Goal: Information Seeking & Learning: Learn about a topic

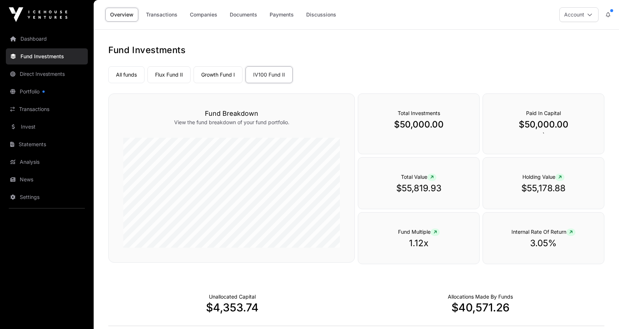
click at [202, 14] on link "Companies" at bounding box center [203, 15] width 37 height 14
click at [209, 16] on link "Companies" at bounding box center [203, 15] width 37 height 14
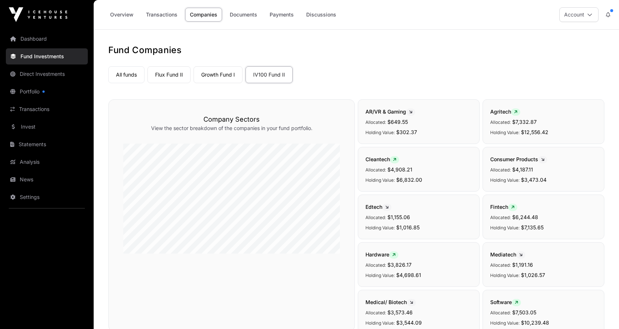
click at [161, 77] on link "Flux Fund II" at bounding box center [168, 74] width 43 height 17
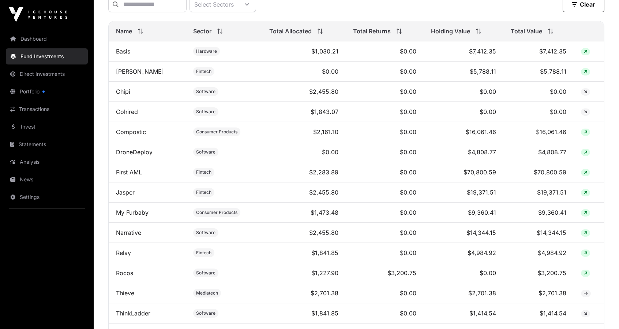
scroll to position [292, 0]
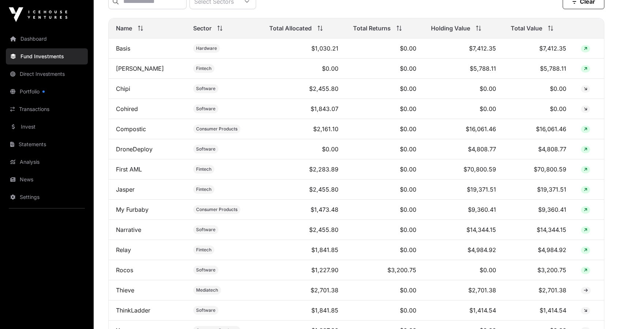
click at [128, 177] on td "First AML" at bounding box center [147, 169] width 77 height 20
click at [125, 173] on link "First AML" at bounding box center [129, 168] width 26 height 7
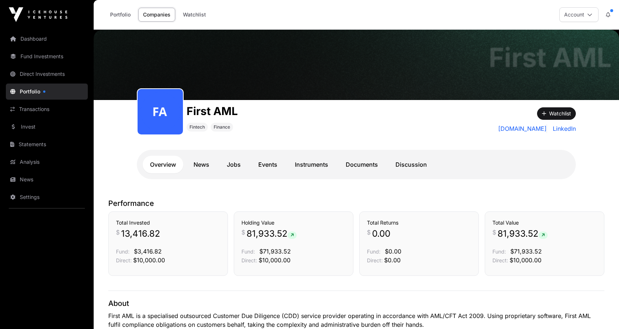
click at [197, 164] on link "News" at bounding box center [201, 165] width 30 height 18
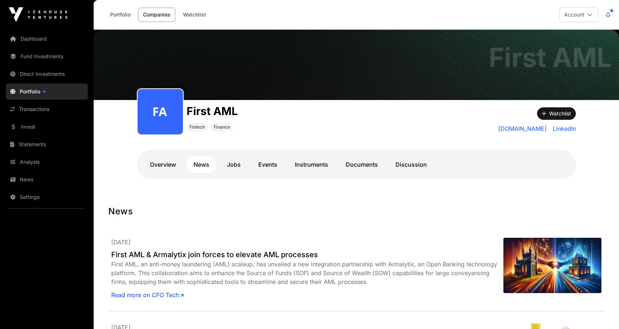
click at [407, 163] on link "Discussion" at bounding box center [411, 165] width 46 height 18
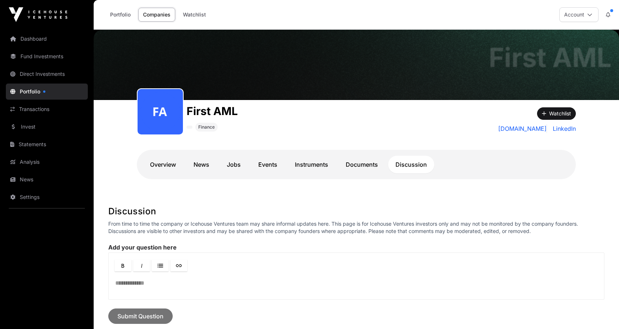
click at [116, 15] on link "Portfolio" at bounding box center [120, 15] width 30 height 14
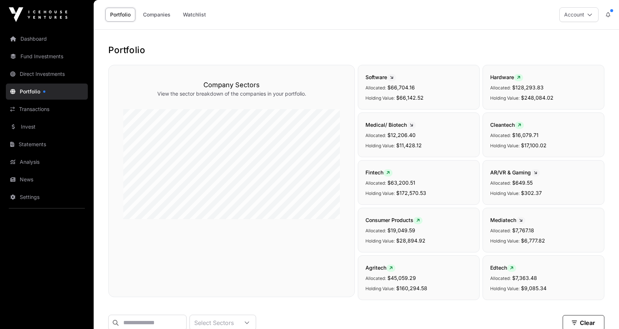
click at [157, 15] on link "Companies" at bounding box center [156, 15] width 37 height 14
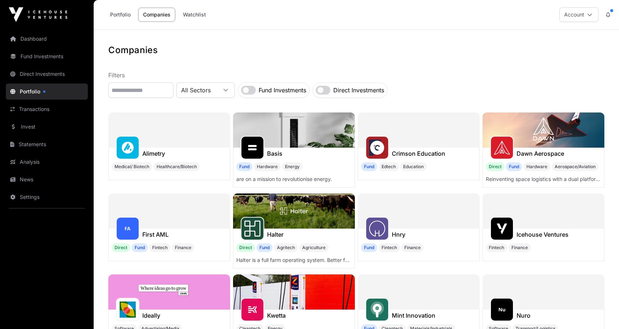
click at [118, 15] on link "Portfolio" at bounding box center [120, 15] width 30 height 14
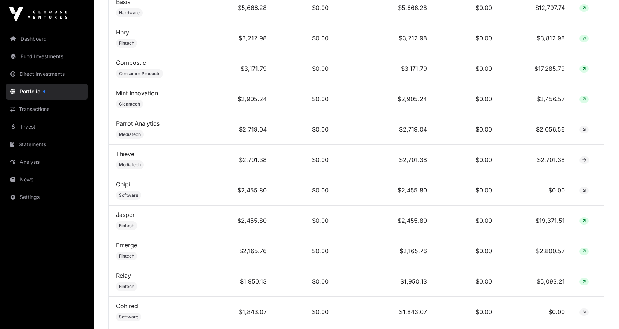
scroll to position [805, 0]
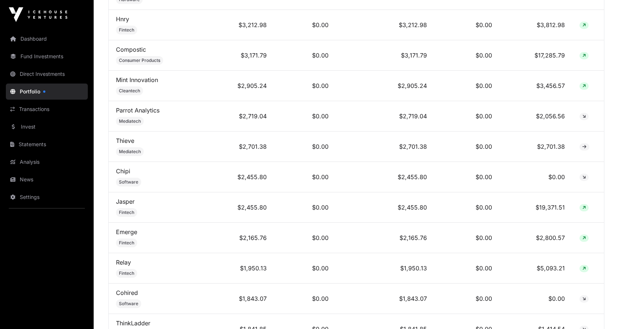
click at [123, 198] on link "Jasper" at bounding box center [125, 201] width 19 height 7
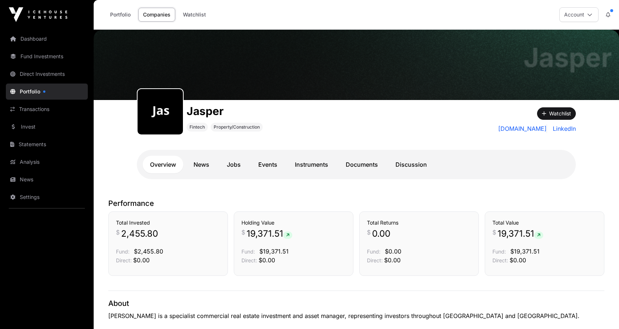
click at [413, 166] on link "Discussion" at bounding box center [411, 165] width 46 height 18
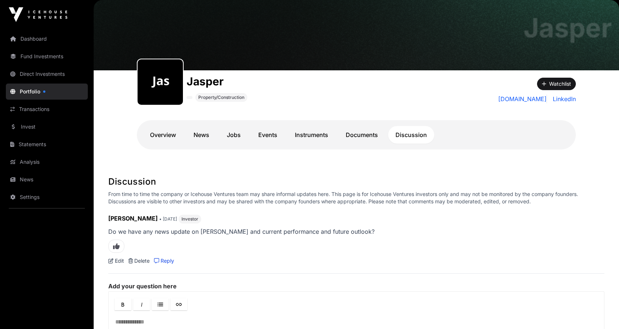
scroll to position [37, 0]
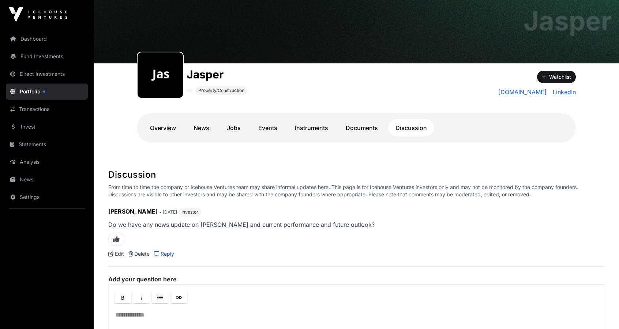
click at [206, 128] on link "News" at bounding box center [201, 128] width 30 height 18
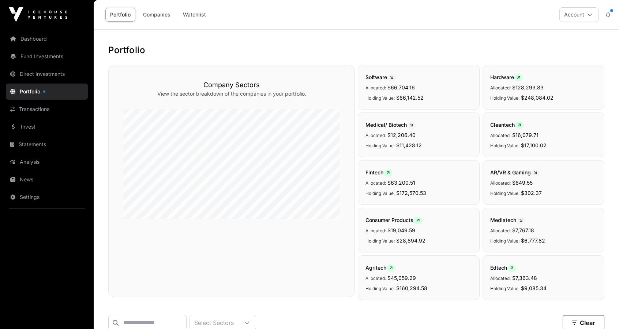
click at [49, 57] on link "Fund Investments" at bounding box center [47, 56] width 82 height 16
click at [43, 59] on link "Fund Investments" at bounding box center [47, 56] width 82 height 16
click at [37, 42] on link "Dashboard" at bounding box center [47, 39] width 82 height 16
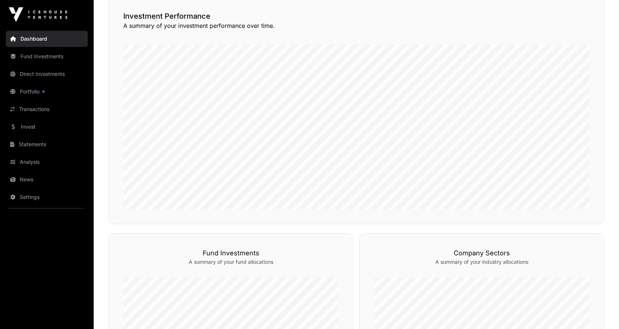
scroll to position [37, 0]
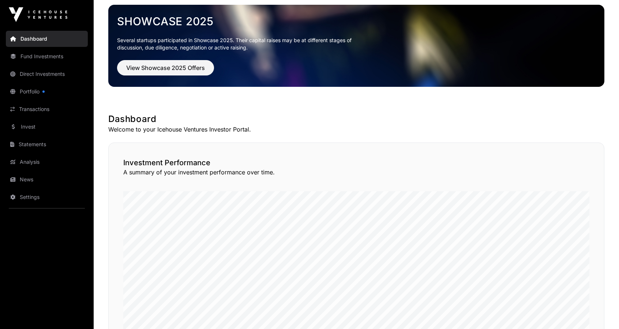
click at [48, 58] on link "Fund Investments" at bounding box center [47, 56] width 82 height 16
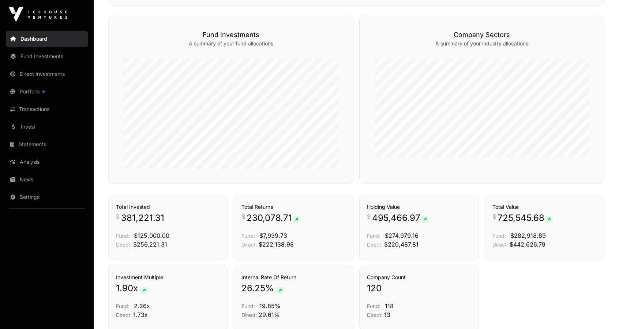
scroll to position [402, 0]
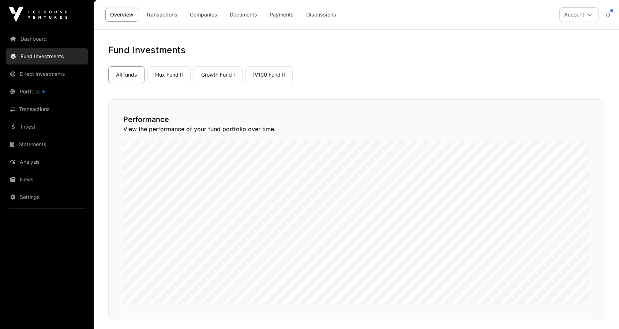
click at [173, 71] on link "Flux Fund II" at bounding box center [168, 74] width 43 height 17
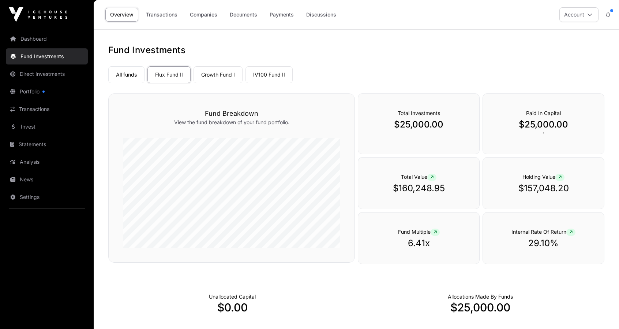
click at [224, 72] on link "Growth Fund I" at bounding box center [218, 74] width 49 height 17
click at [272, 76] on link "IV100 Fund II" at bounding box center [269, 74] width 47 height 17
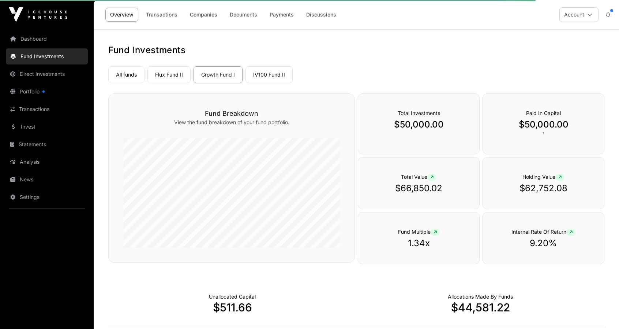
click at [279, 76] on link "IV100 Fund II" at bounding box center [269, 74] width 47 height 17
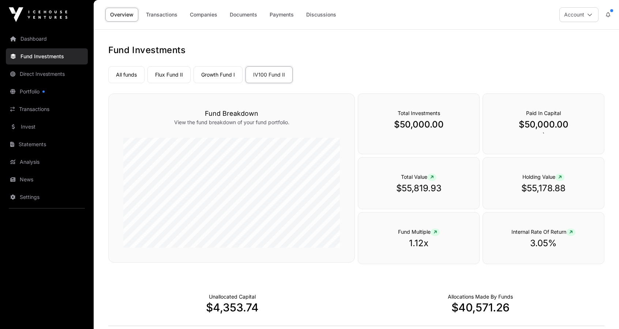
click at [212, 74] on link "Growth Fund I" at bounding box center [218, 74] width 49 height 17
click at [29, 93] on link "Portfolio" at bounding box center [47, 91] width 82 height 16
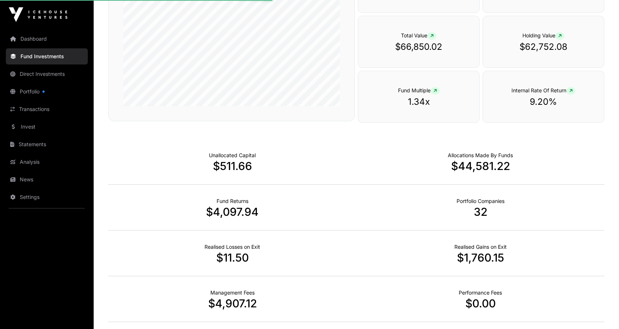
scroll to position [146, 0]
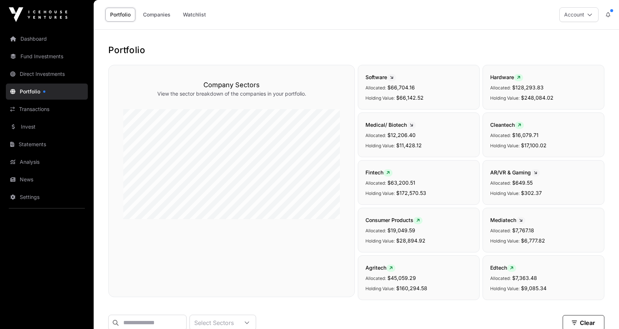
click at [39, 58] on link "Fund Investments" at bounding box center [47, 56] width 82 height 16
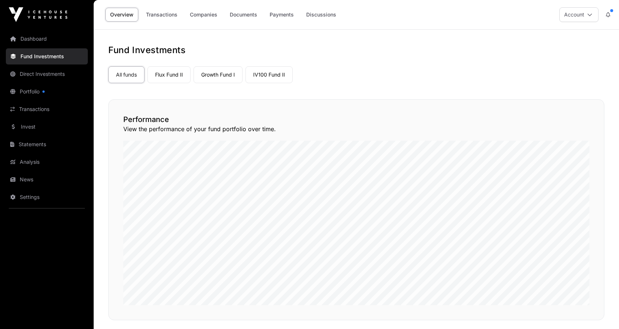
click at [42, 76] on link "Direct Investments" at bounding box center [47, 74] width 82 height 16
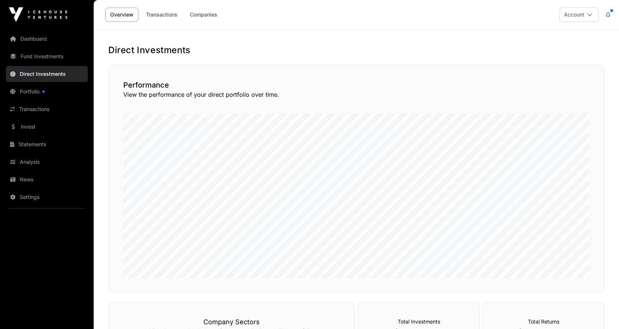
click at [198, 12] on link "Companies" at bounding box center [203, 15] width 37 height 14
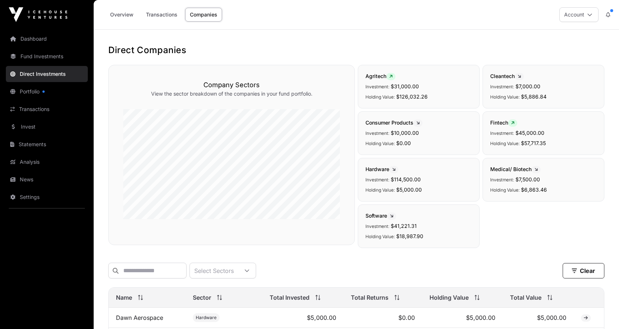
click at [45, 57] on link "Fund Investments" at bounding box center [47, 56] width 82 height 16
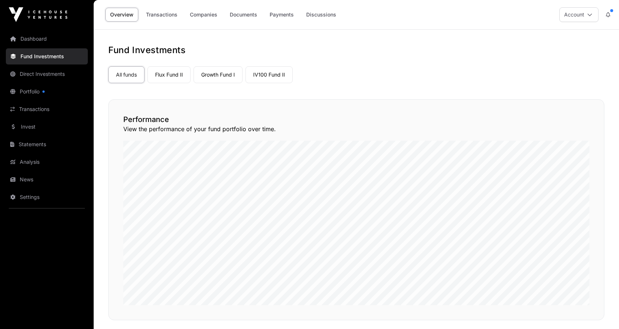
click at [218, 74] on link "Growth Fund I" at bounding box center [218, 74] width 49 height 17
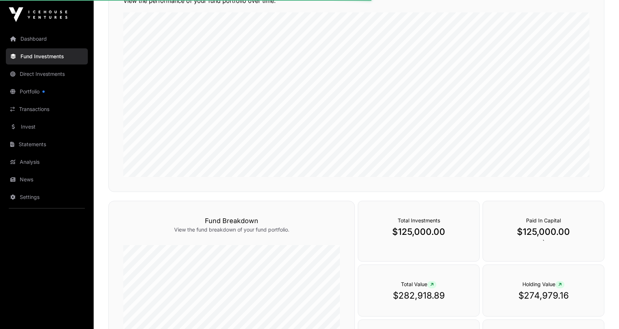
scroll to position [100, 0]
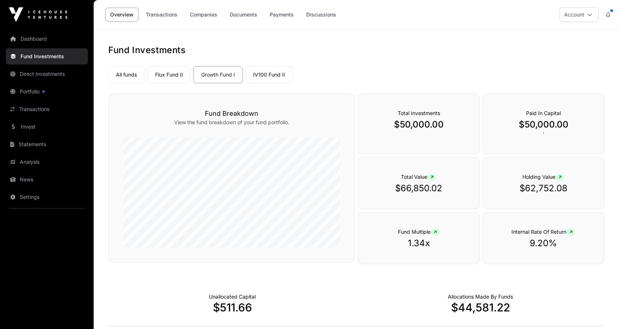
click at [202, 15] on link "Companies" at bounding box center [203, 15] width 37 height 14
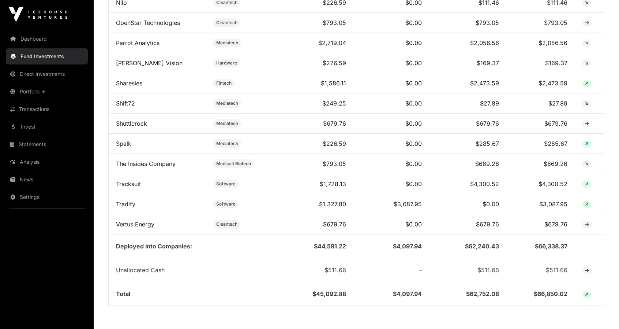
scroll to position [757, 0]
